Goal: Use online tool/utility: Utilize a website feature to perform a specific function

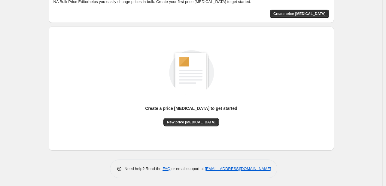
scroll to position [39, 0]
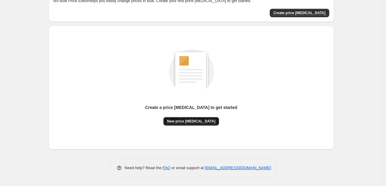
click at [195, 121] on span "New price [MEDICAL_DATA]" at bounding box center [191, 121] width 48 height 5
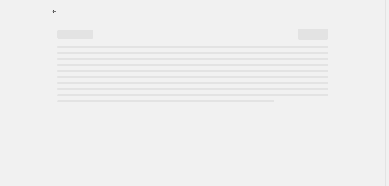
select select "percentage"
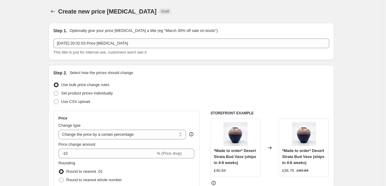
scroll to position [90, 0]
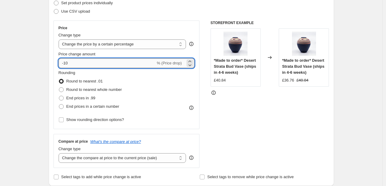
drag, startPoint x: 71, startPoint y: 62, endPoint x: 65, endPoint y: 64, distance: 6.6
click at [65, 64] on input "-10" at bounding box center [107, 63] width 97 height 10
type input "-60"
click at [184, 88] on div "Rounding Round to nearest .01 Round to nearest whole number End prices in .99 E…" at bounding box center [127, 90] width 136 height 41
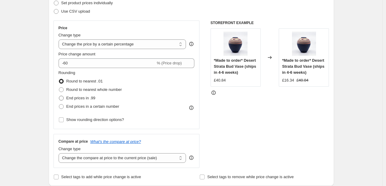
click at [63, 98] on span at bounding box center [61, 97] width 5 height 5
click at [59, 96] on input "End prices in .99" at bounding box center [59, 95] width 0 height 0
radio input "true"
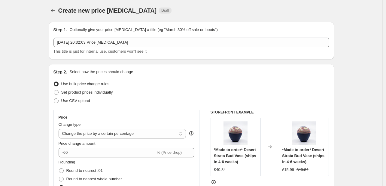
scroll to position [0, 0]
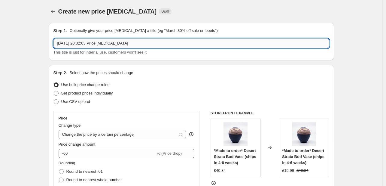
click at [144, 38] on input "[DATE] 20:32:03 Price [MEDICAL_DATA]" at bounding box center [191, 43] width 276 height 10
click at [191, 71] on div "Step 2. Select how the prices should change" at bounding box center [191, 73] width 276 height 6
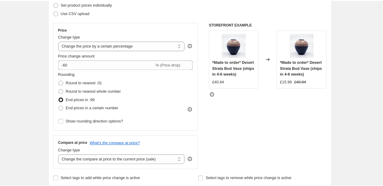
scroll to position [90, 0]
